Goal: Task Accomplishment & Management: Use online tool/utility

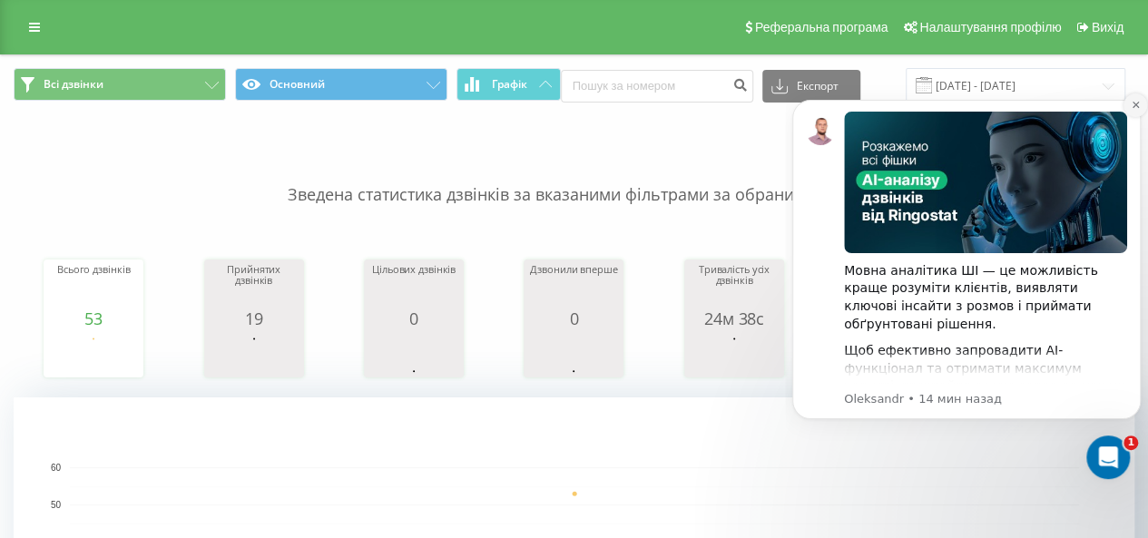
click at [1134, 105] on icon "Dismiss notification" at bounding box center [1136, 105] width 10 height 10
